Goal: Information Seeking & Learning: Learn about a topic

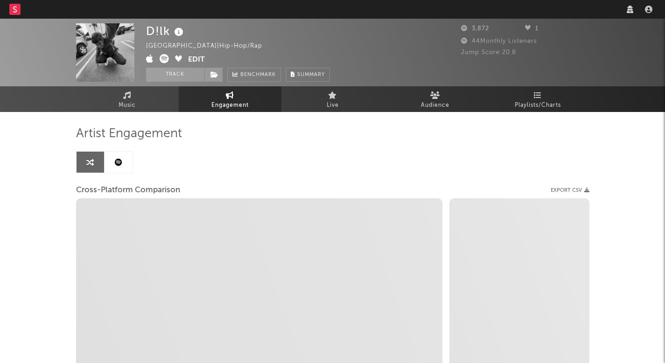
select select "1w"
click at [494, 10] on nav "Dashboard Discovery Assistant Charts Leads" at bounding box center [332, 9] width 665 height 19
click at [494, 9] on nav "Dashboard Discovery Assistant Charts Leads" at bounding box center [332, 9] width 665 height 19
select select "1m"
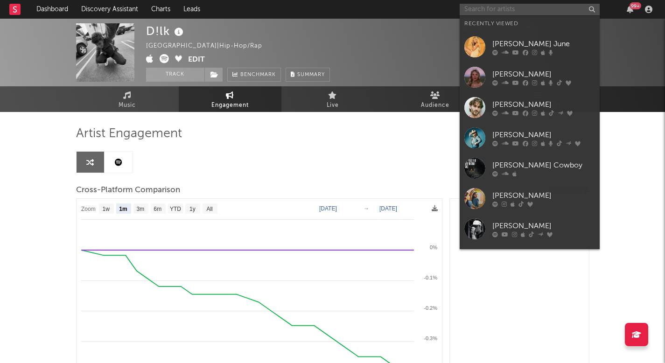
click at [501, 8] on input "text" at bounding box center [530, 10] width 140 height 12
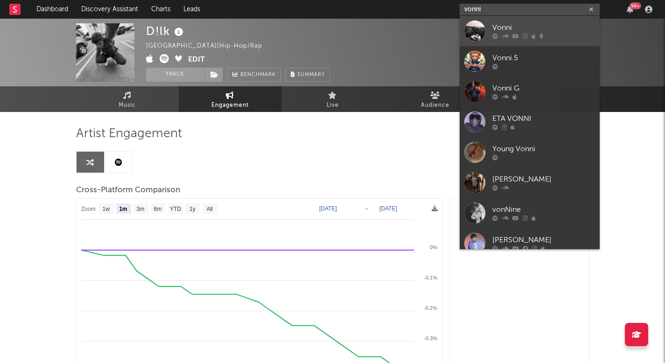
type input "vonni"
click at [505, 27] on div "Vonni" at bounding box center [544, 27] width 103 height 11
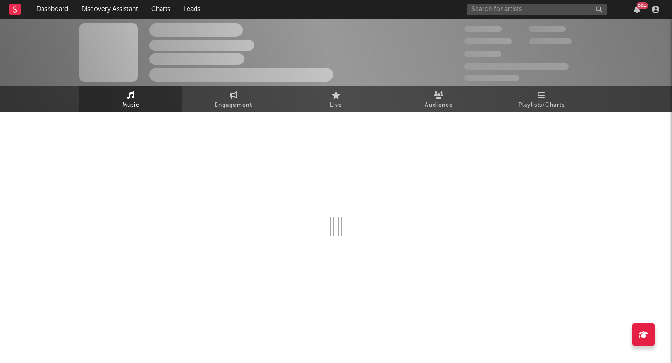
select select "6m"
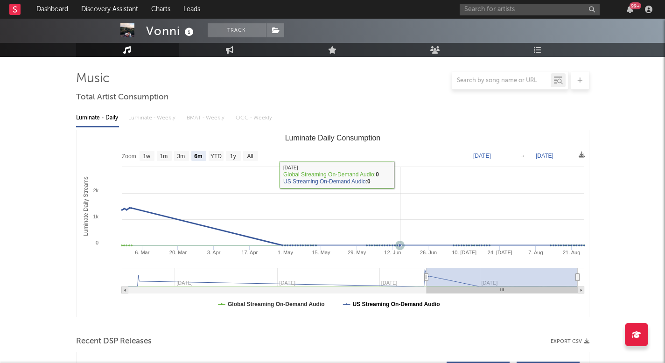
scroll to position [131, 0]
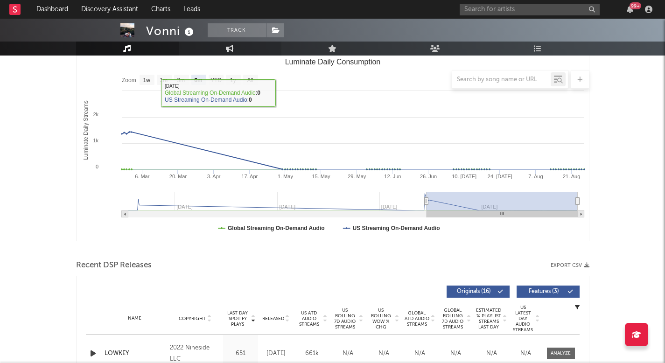
click at [216, 46] on link "Engagement" at bounding box center [230, 49] width 103 height 14
select select "1w"
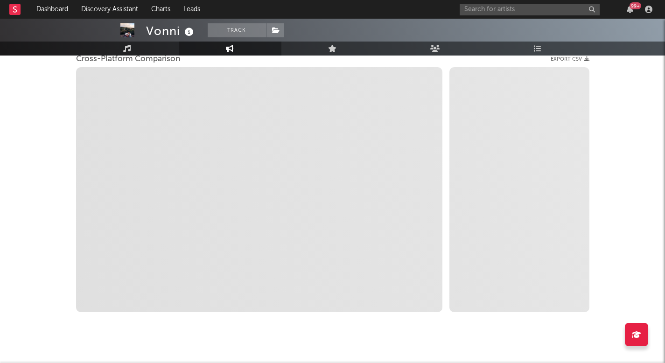
select select "1m"
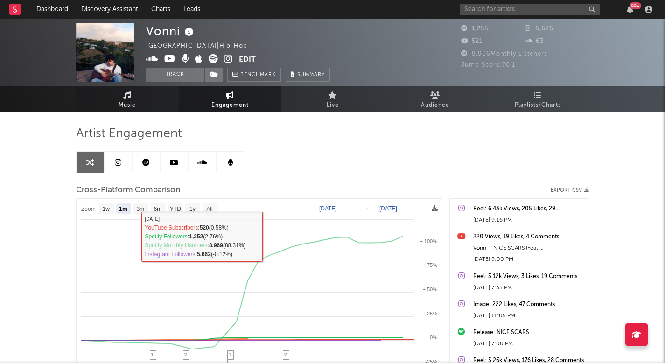
click at [145, 101] on link "Music" at bounding box center [127, 99] width 103 height 26
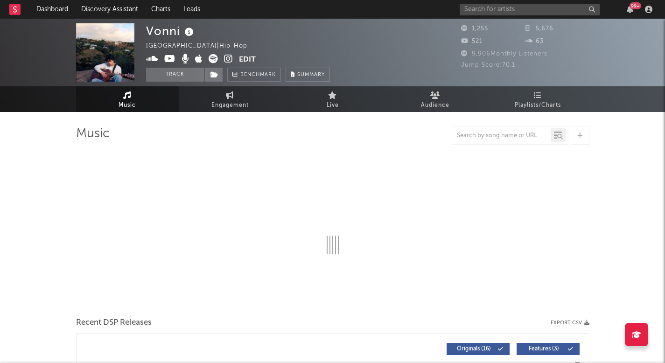
select select "6m"
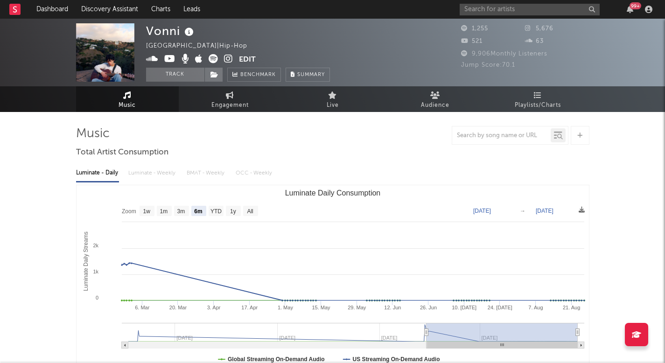
click at [233, 56] on span at bounding box center [192, 60] width 93 height 12
click at [231, 58] on icon at bounding box center [228, 58] width 9 height 9
click at [493, 17] on div "99 +" at bounding box center [558, 9] width 196 height 19
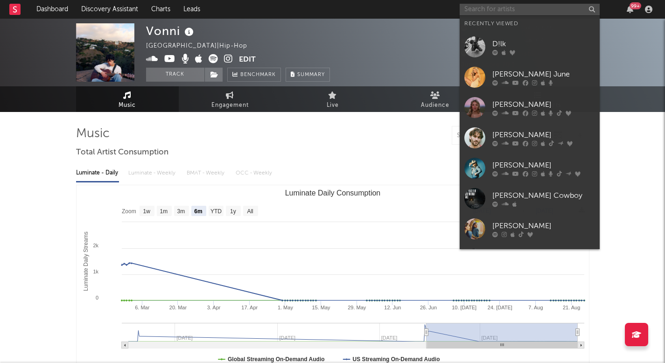
click at [492, 10] on input "text" at bounding box center [530, 10] width 140 height 12
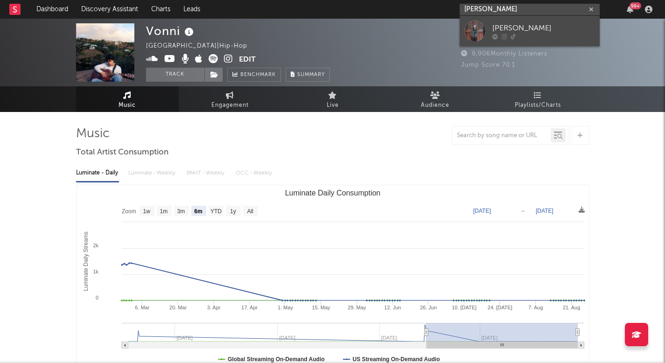
type input "[PERSON_NAME]"
click at [504, 21] on link "[PERSON_NAME]" at bounding box center [530, 31] width 140 height 30
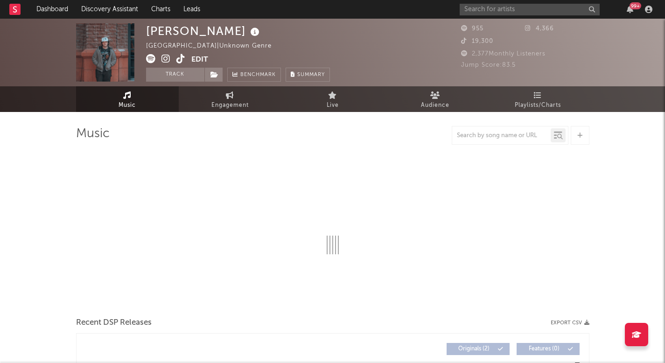
select select "1w"
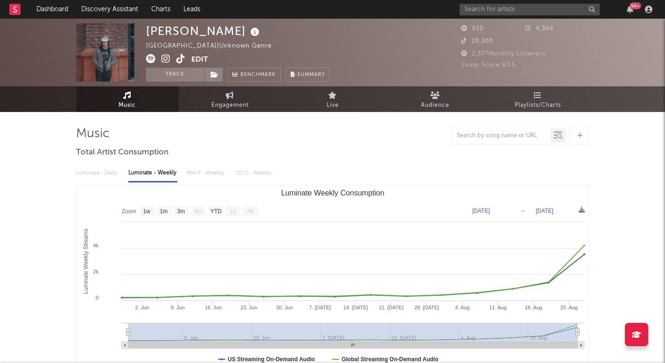
click at [182, 61] on icon at bounding box center [180, 58] width 9 height 9
click at [181, 59] on icon at bounding box center [180, 58] width 9 height 9
